Goal: Communication & Community: Connect with others

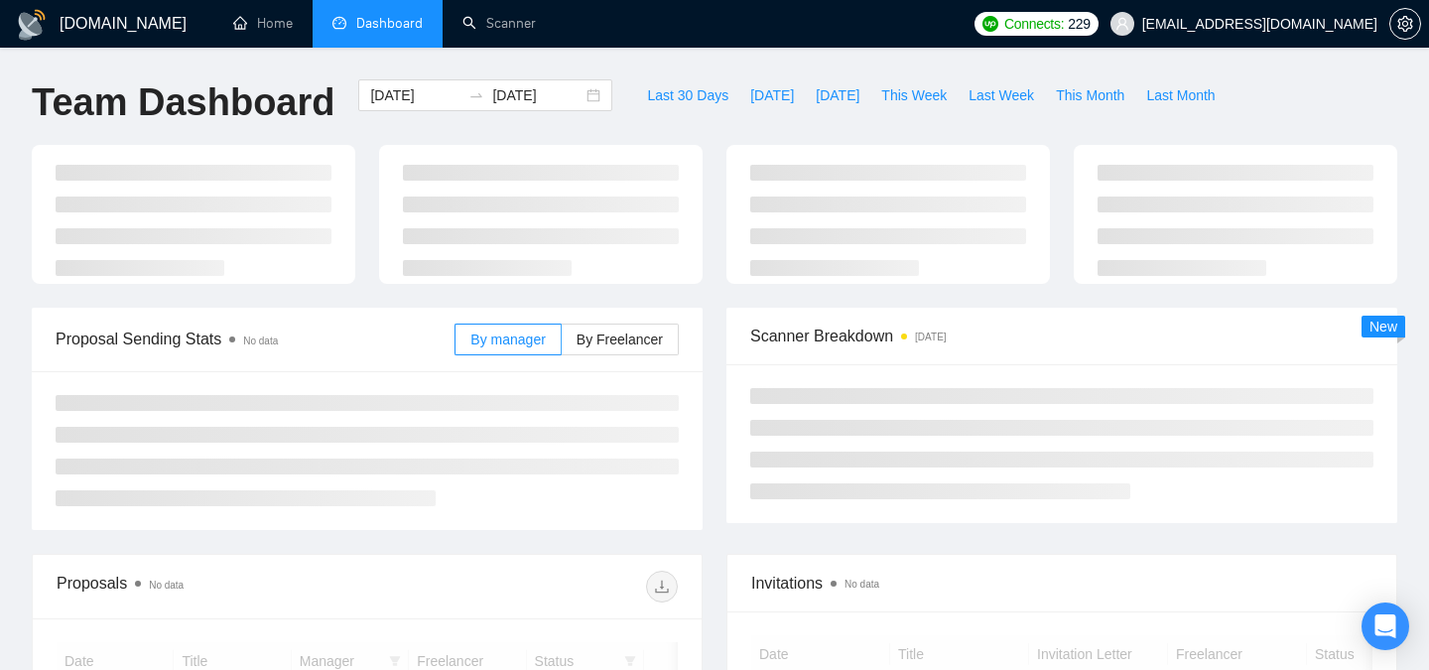
scroll to position [266, 0]
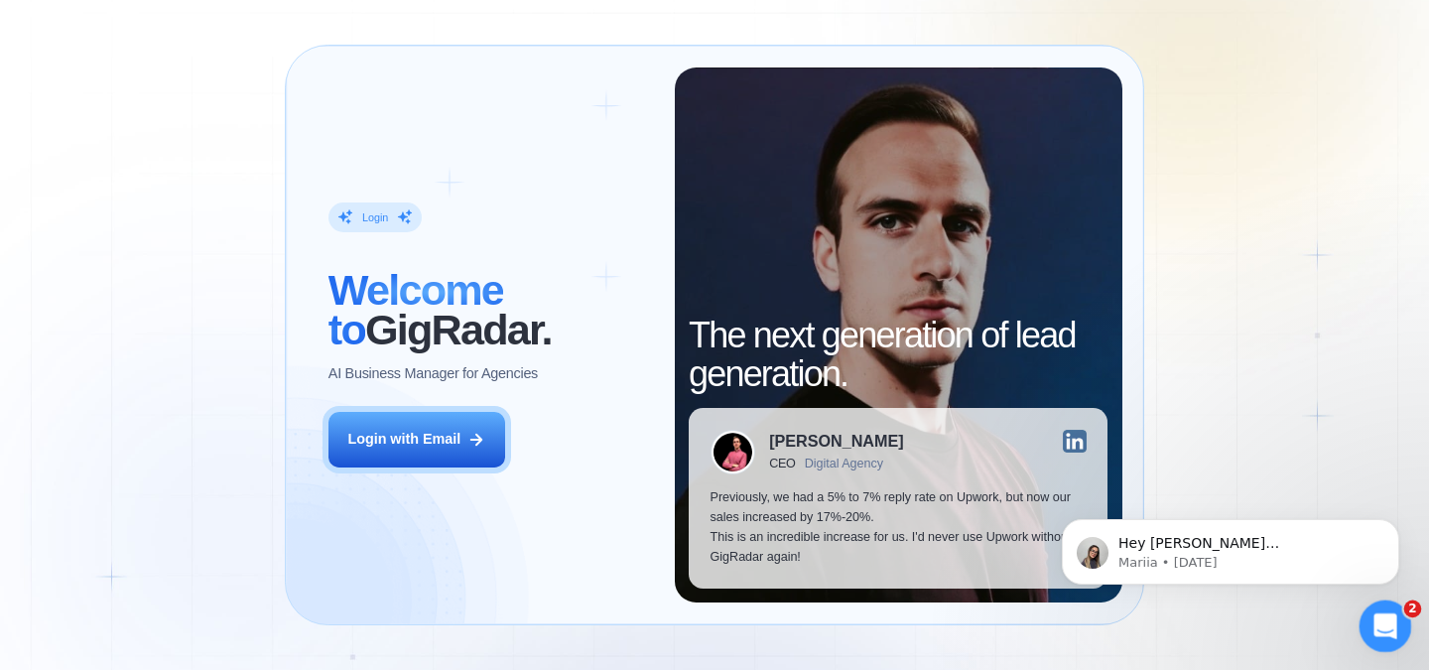
click at [1386, 631] on icon "Open Intercom Messenger" at bounding box center [1383, 623] width 33 height 33
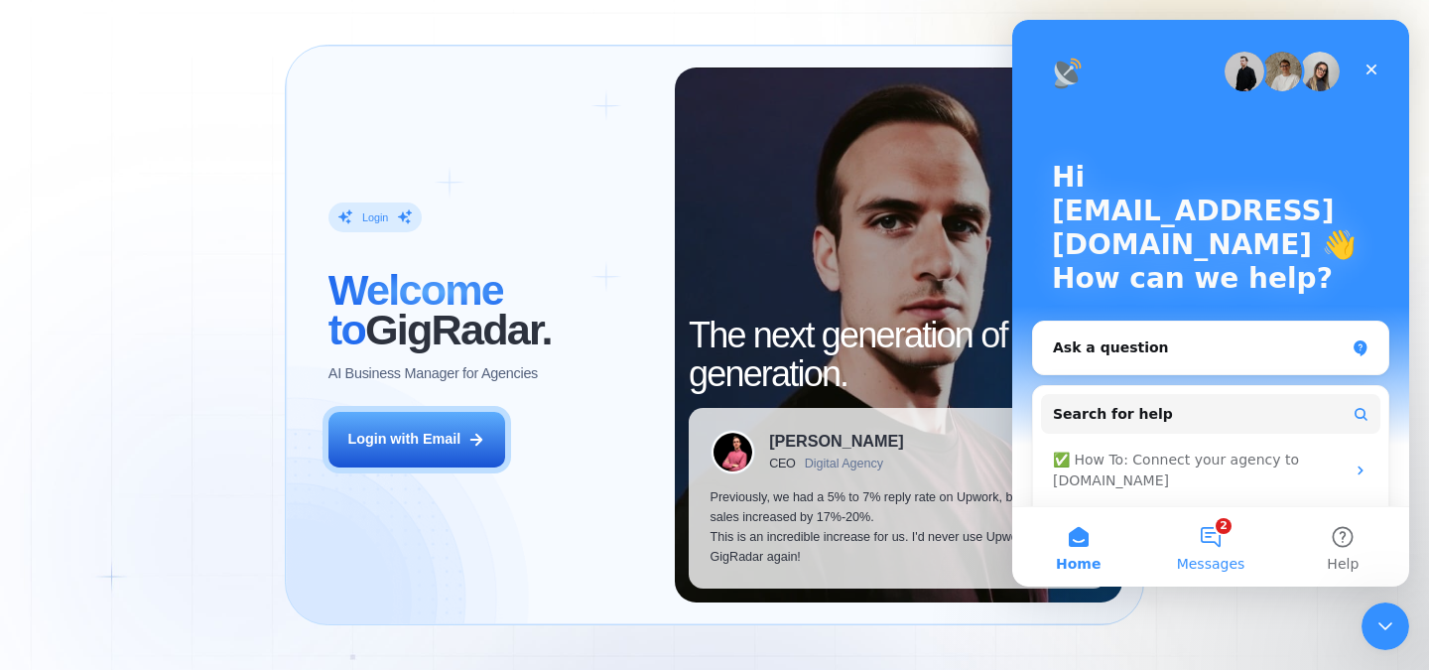
click at [1203, 547] on button "2 Messages" at bounding box center [1210, 546] width 132 height 79
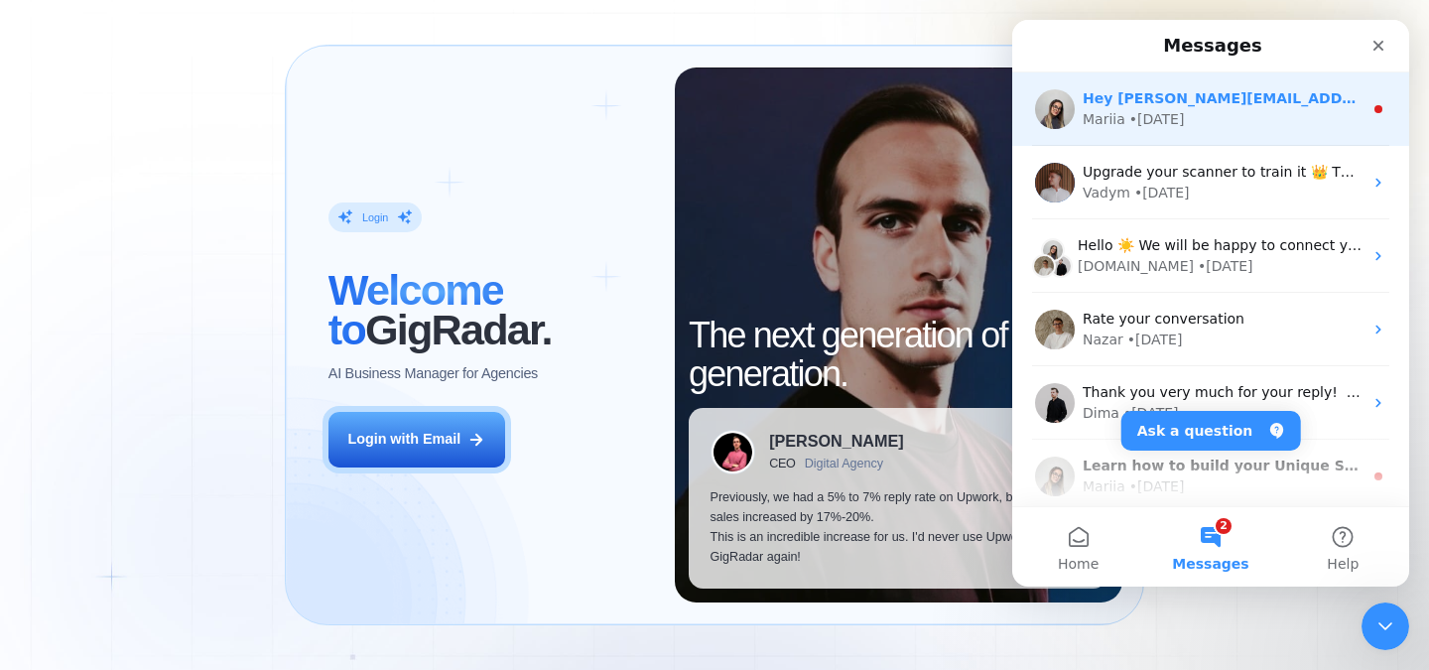
click at [1208, 117] on div "Mariia • [DATE]" at bounding box center [1223, 119] width 280 height 21
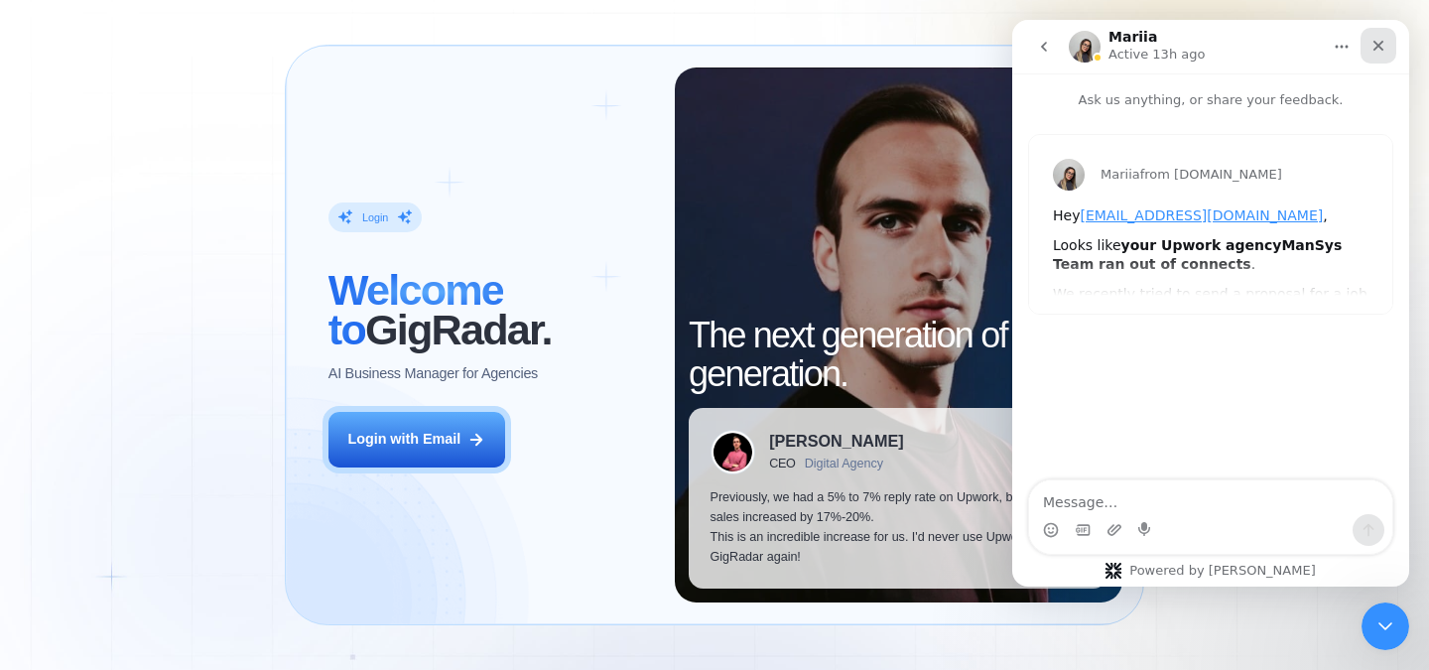
click at [1378, 49] on icon "Close" at bounding box center [1379, 46] width 16 height 16
